Goal: Find contact information: Find contact information

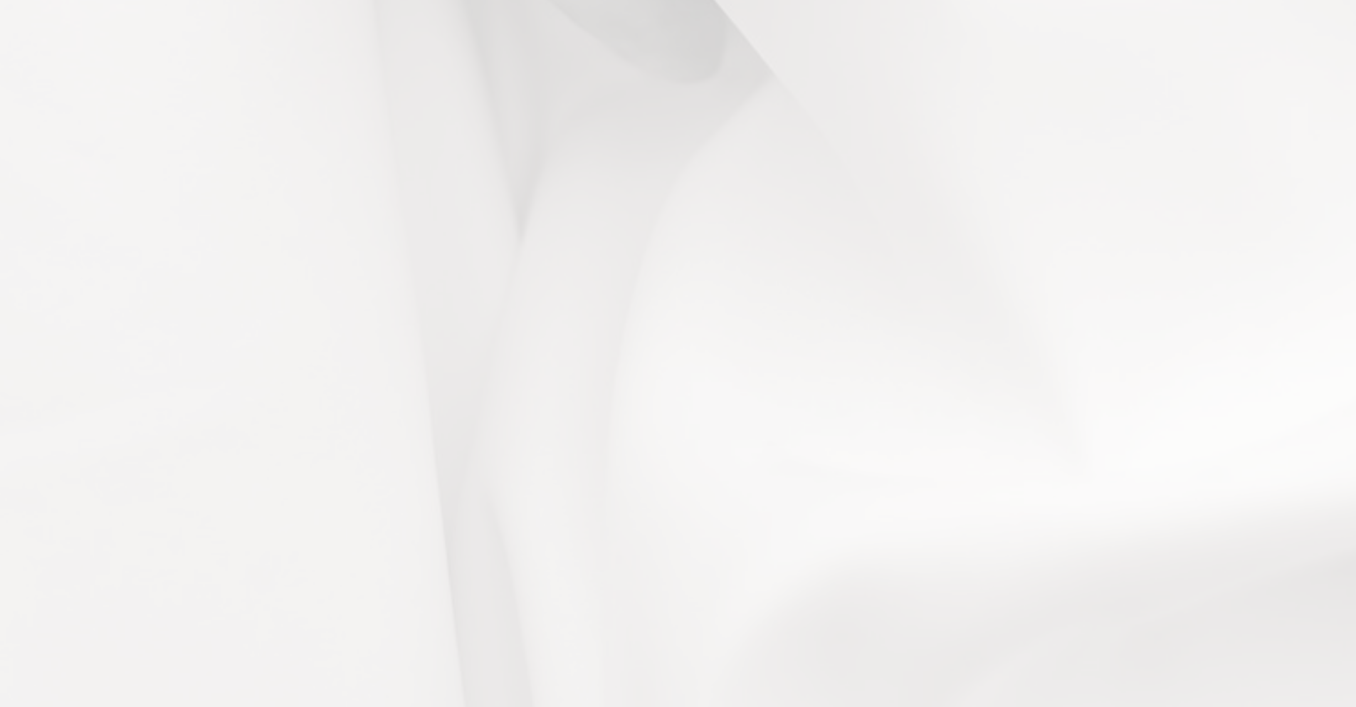
scroll to position [10090, 0]
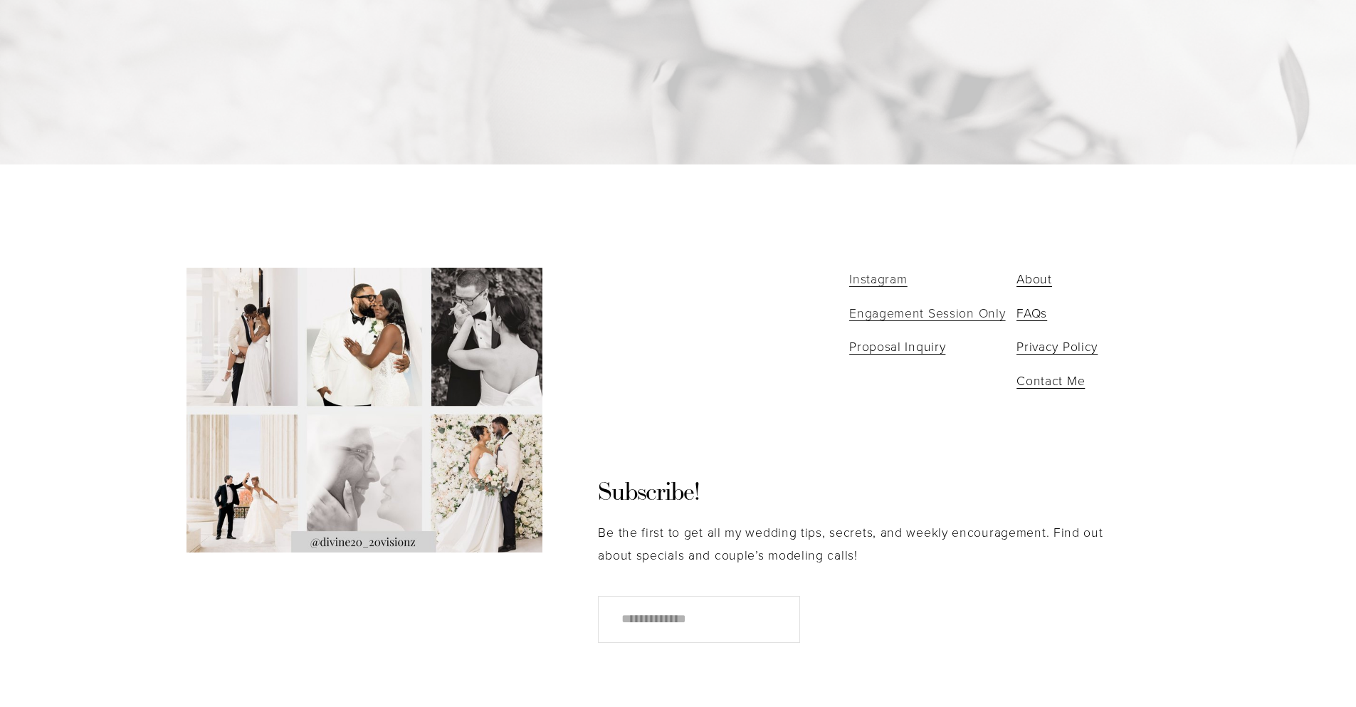
scroll to position [2653, 0]
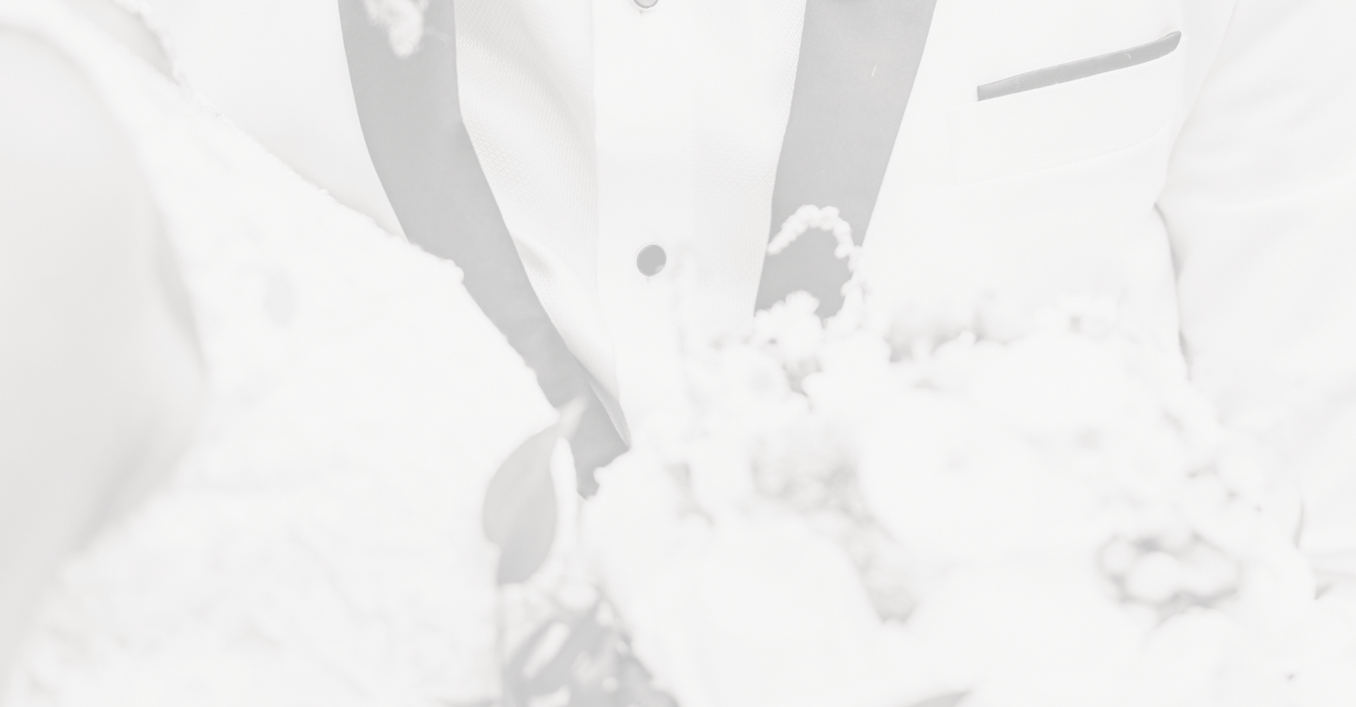
scroll to position [2653, 0]
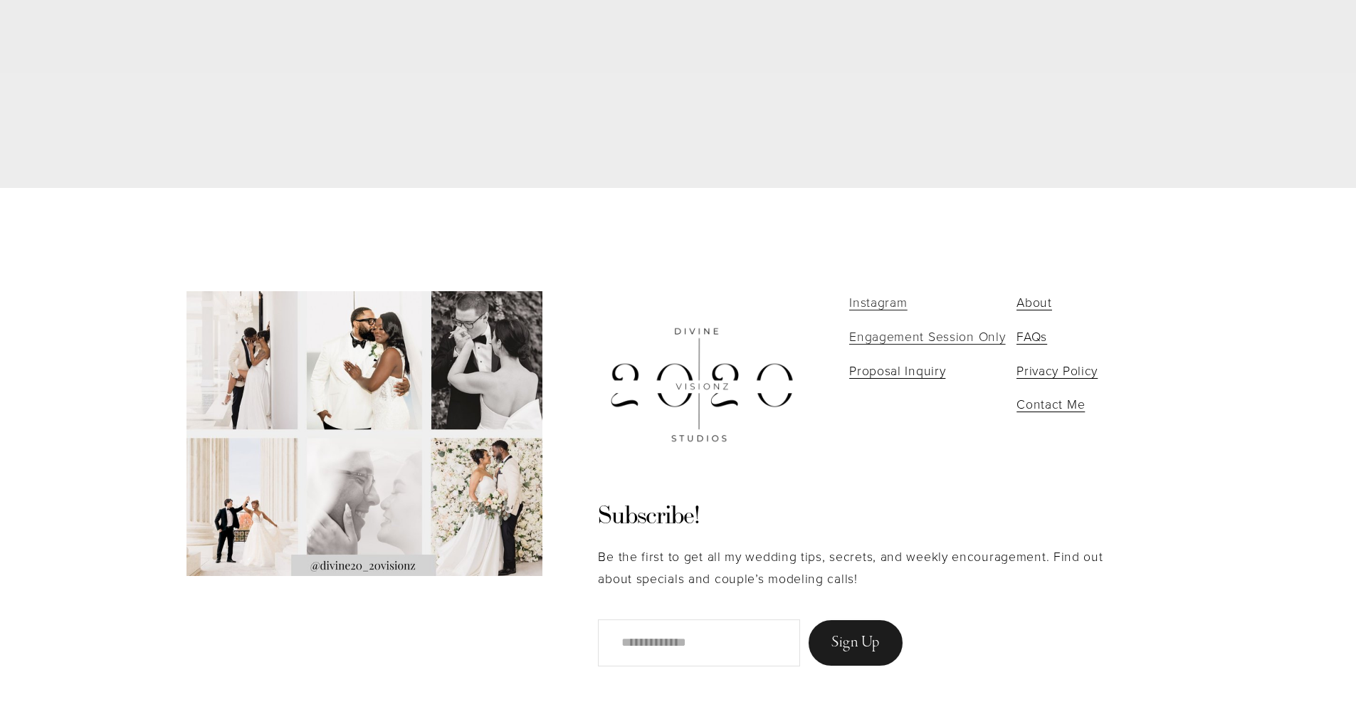
scroll to position [3793, 0]
